Goal: Navigation & Orientation: Find specific page/section

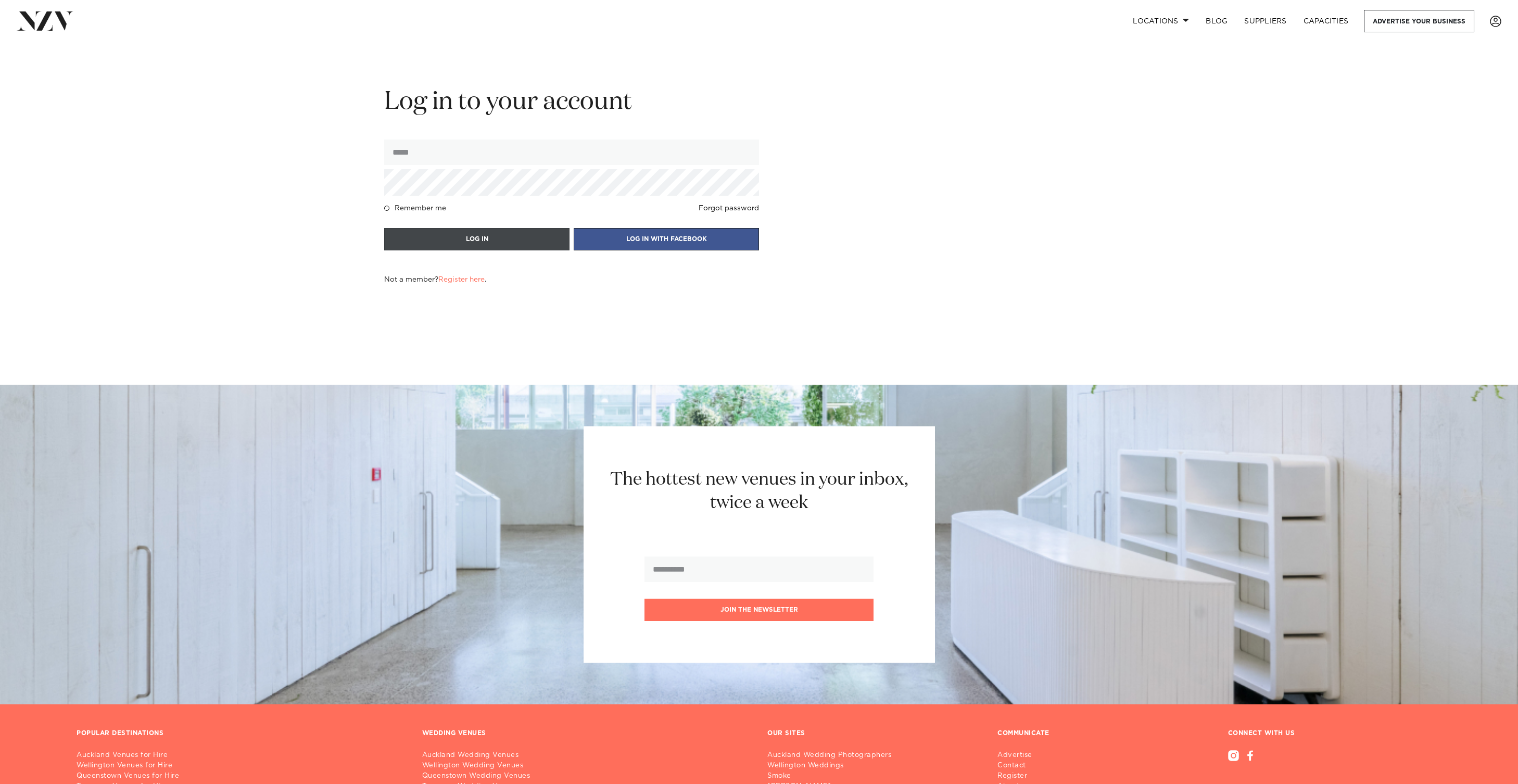
type input "**********"
click at [480, 232] on button "LOG IN" at bounding box center [477, 239] width 185 height 23
